Goal: Transaction & Acquisition: Download file/media

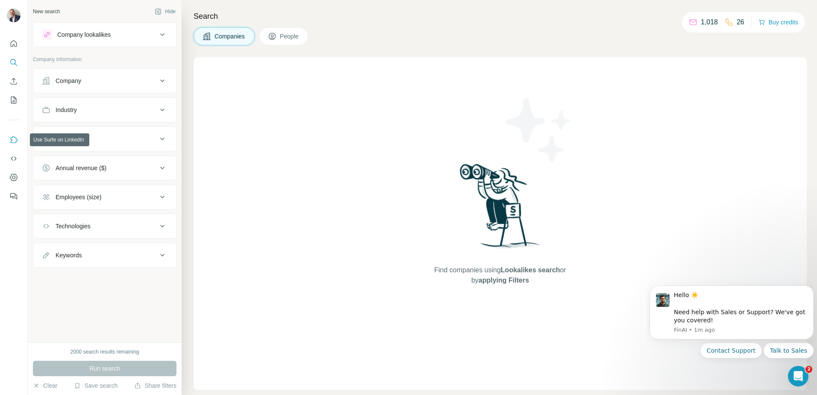
click at [13, 137] on icon "Use Surfe on LinkedIn" at bounding box center [13, 139] width 9 height 9
